Goal: Transaction & Acquisition: Purchase product/service

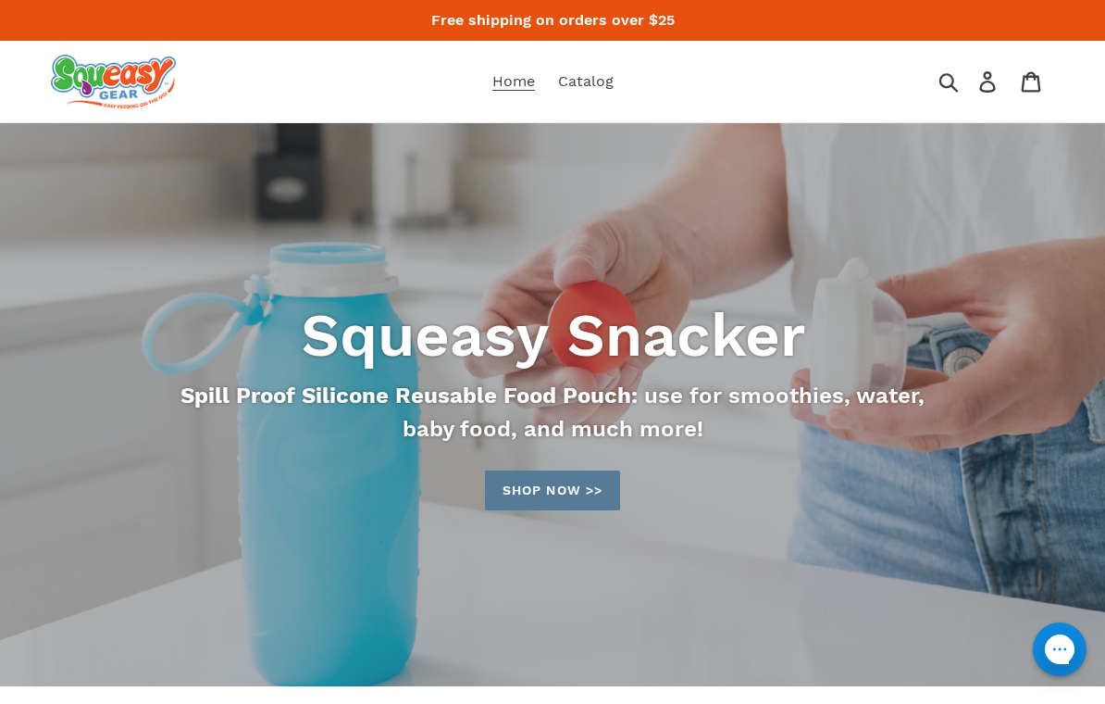
click at [521, 93] on link "Home" at bounding box center [513, 82] width 61 height 28
click at [578, 481] on link "Shop now >>" at bounding box center [552, 490] width 135 height 40
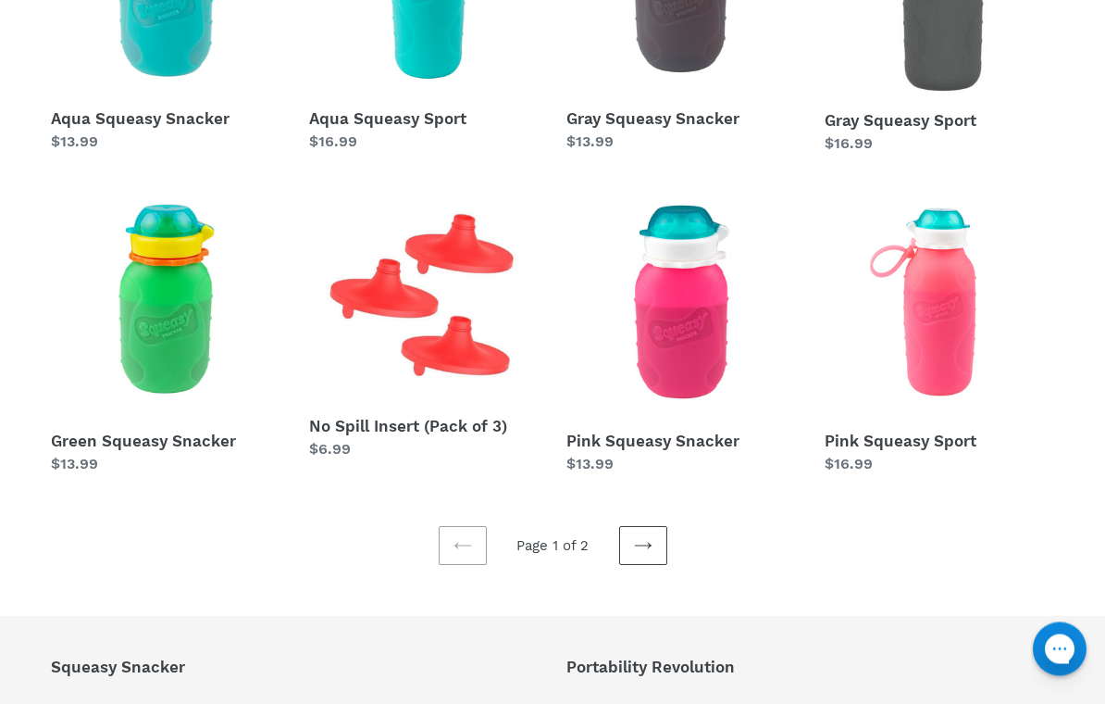
scroll to position [509, 0]
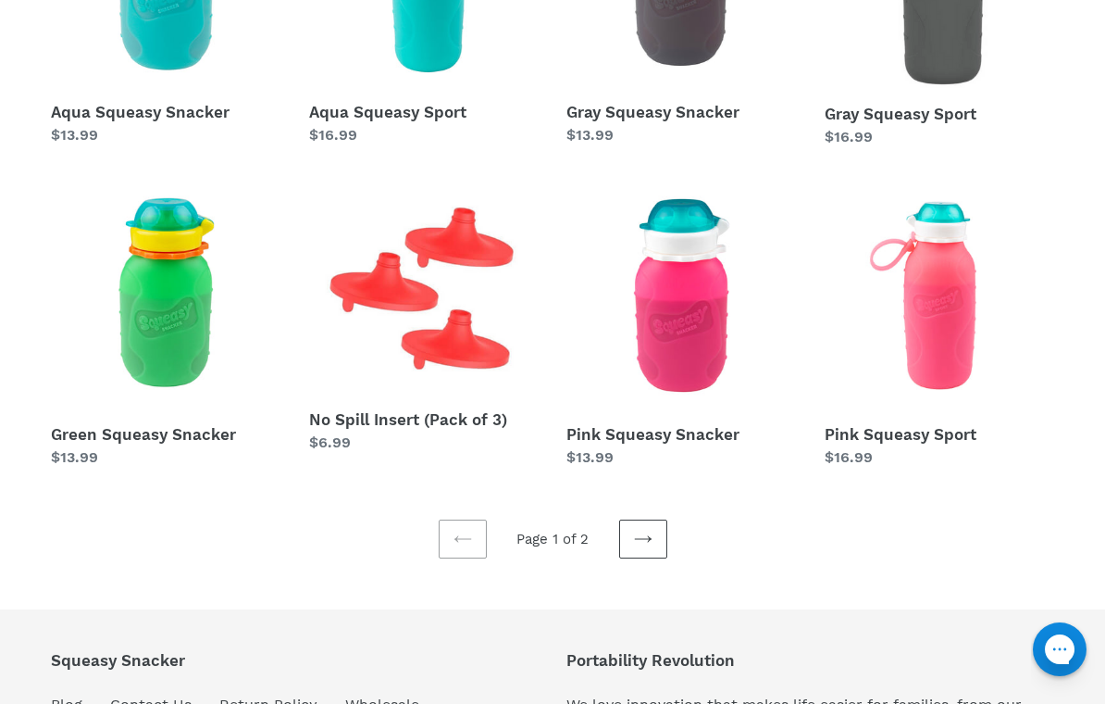
click at [648, 548] on icon at bounding box center [643, 539] width 19 height 19
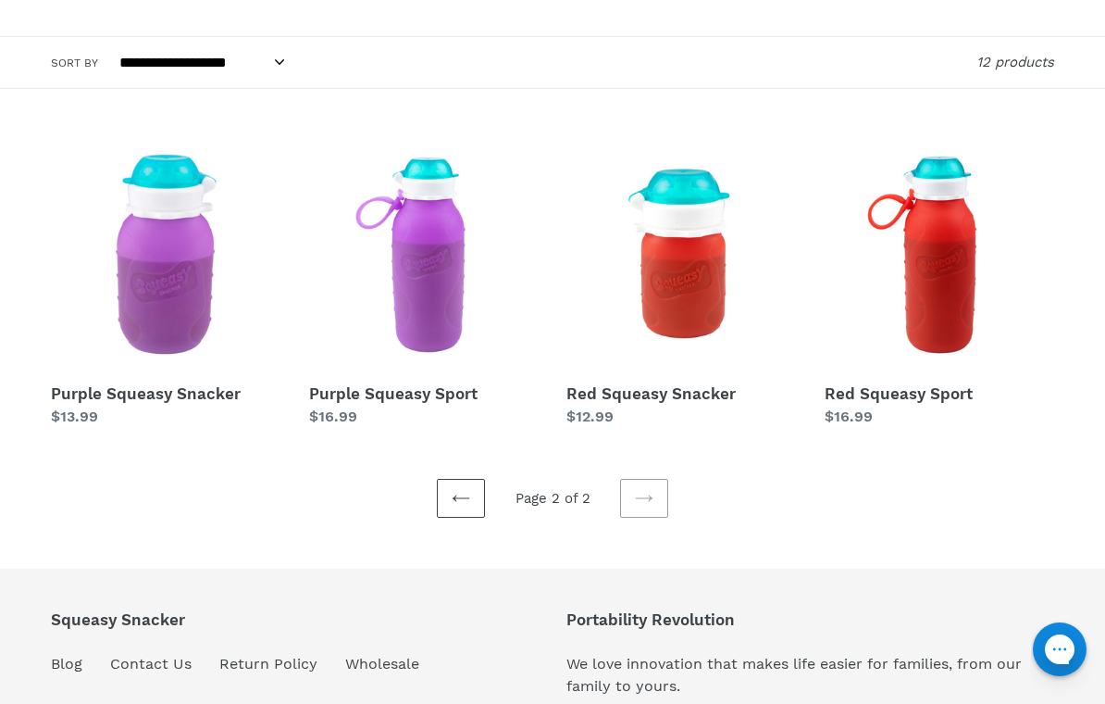
scroll to position [223, 0]
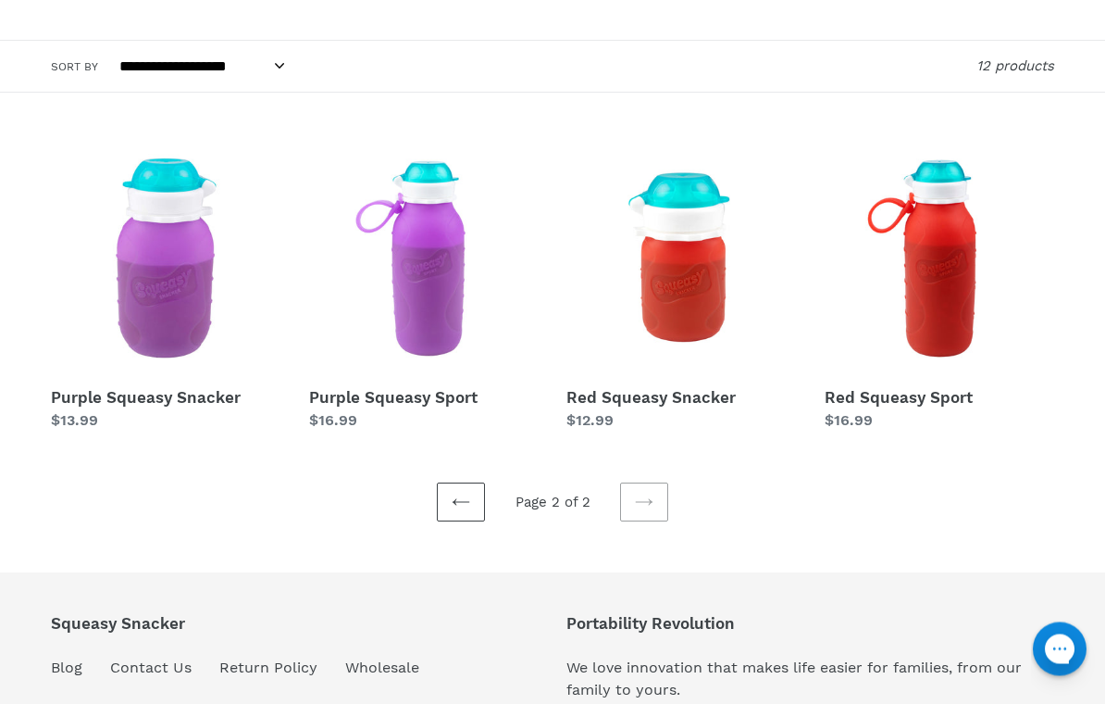
click at [448, 537] on div "**********" at bounding box center [552, 379] width 1105 height 959
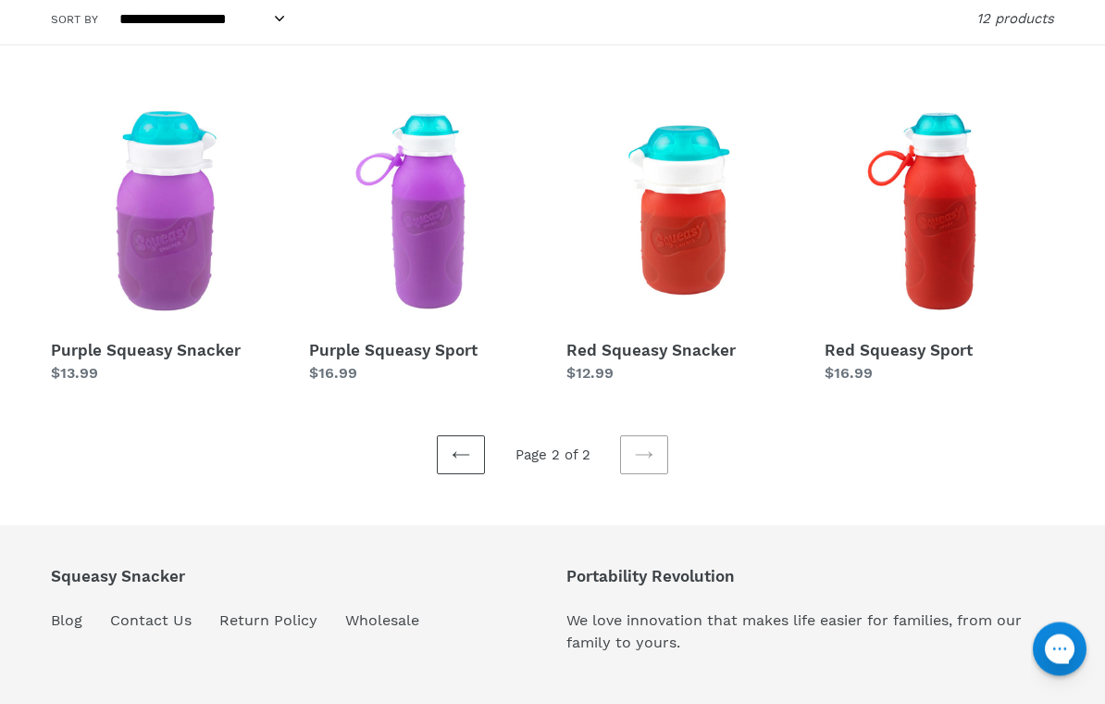
scroll to position [271, 0]
click at [430, 446] on ul "Previous page Page 2 of 2 Next page" at bounding box center [552, 429] width 1003 height 90
click at [459, 450] on icon at bounding box center [461, 454] width 19 height 19
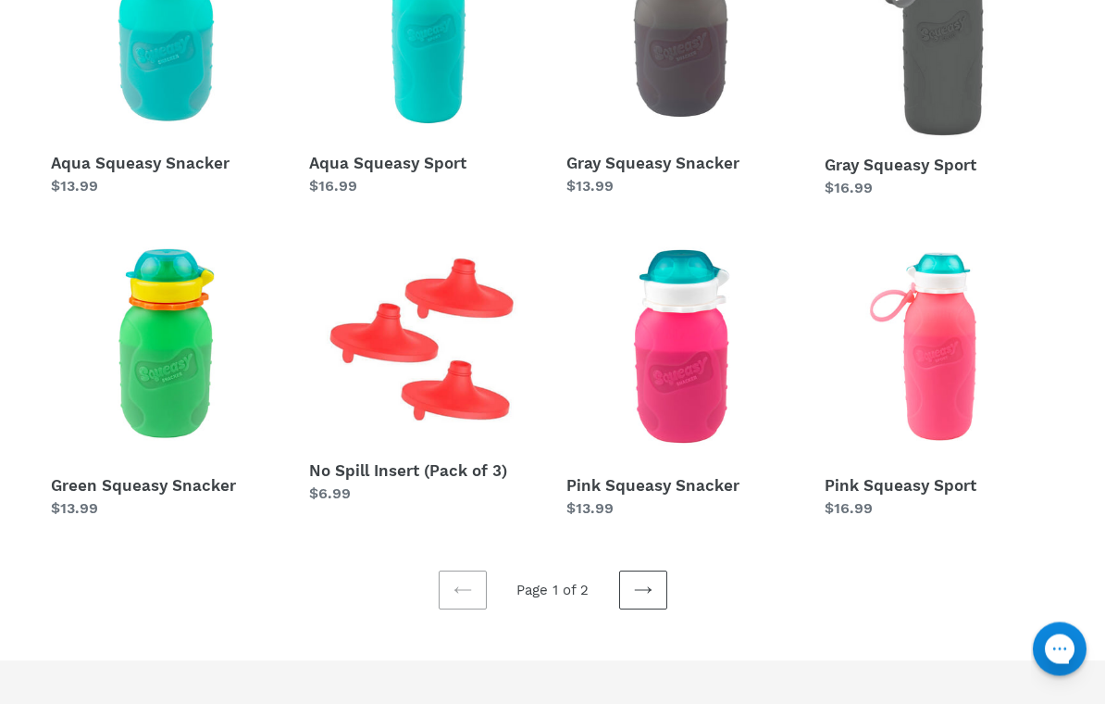
scroll to position [458, 0]
click at [950, 398] on link "Pink Squeasy Sport" at bounding box center [940, 375] width 231 height 289
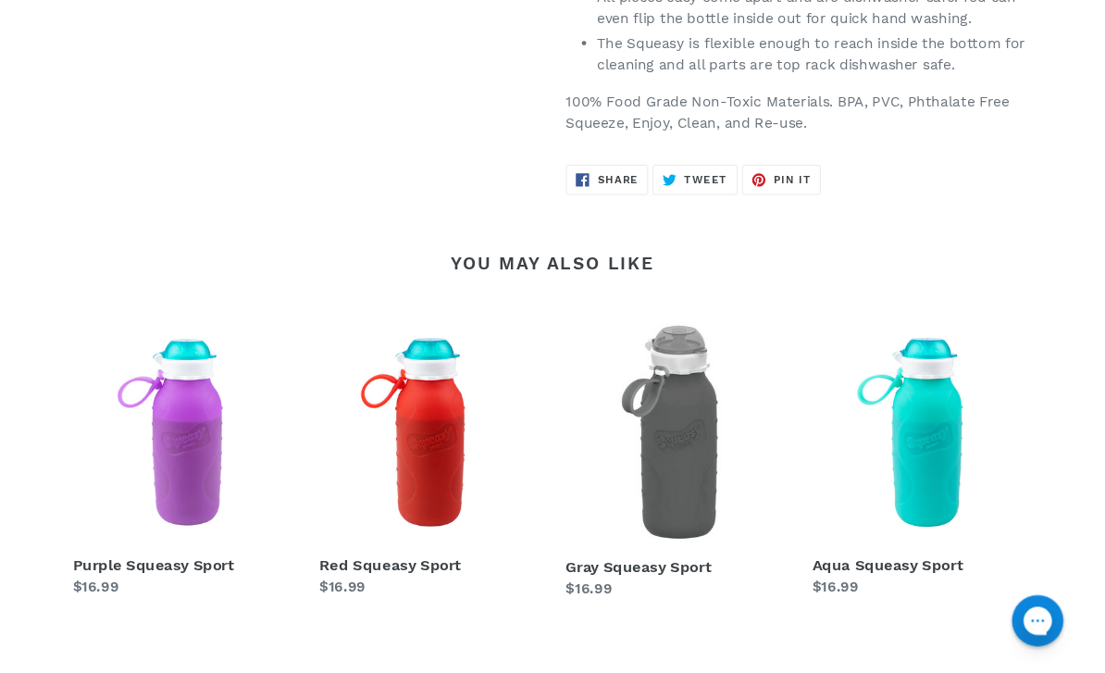
scroll to position [1356, 0]
